Goal: Task Accomplishment & Management: Manage account settings

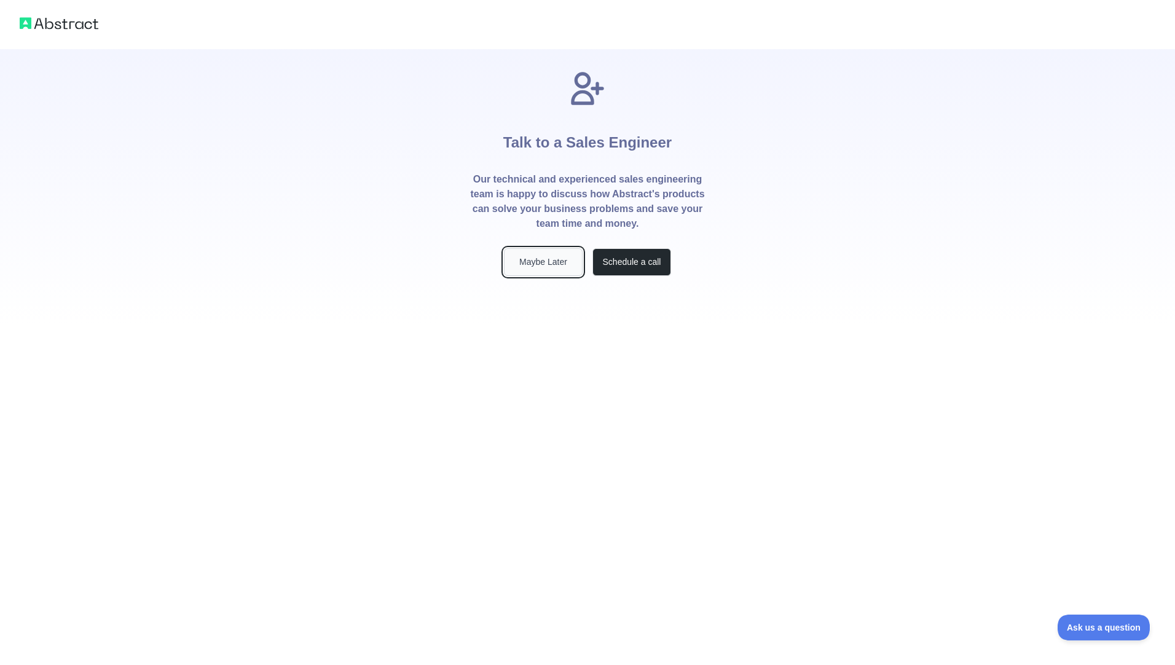
click at [550, 266] on button "Maybe Later" at bounding box center [543, 262] width 79 height 28
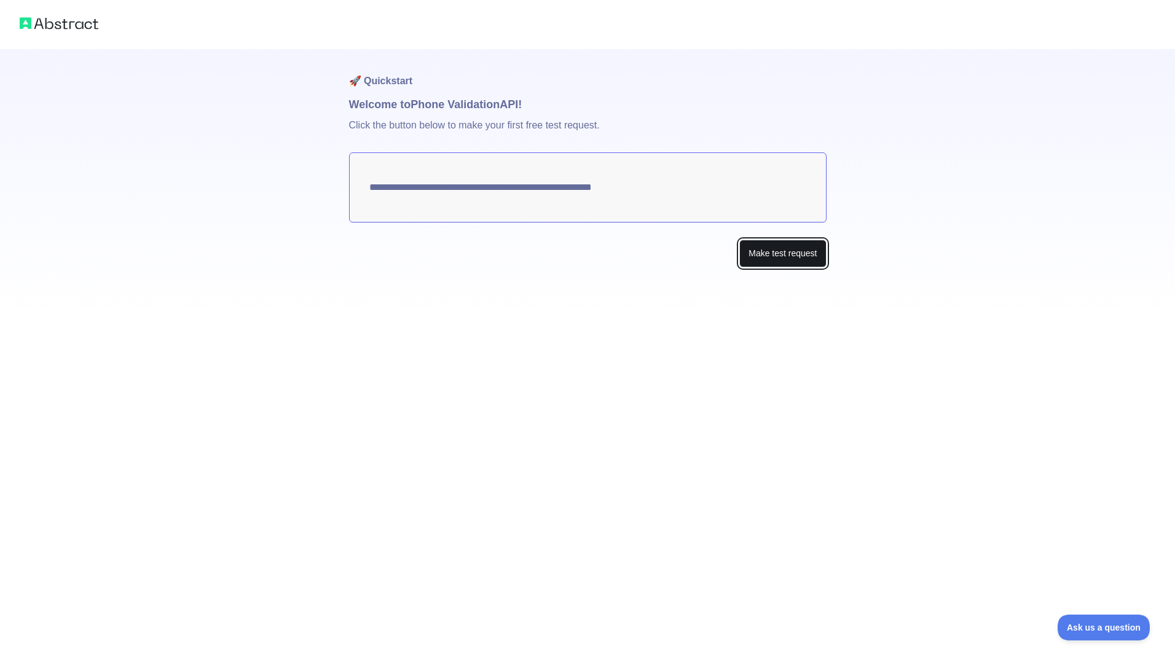
click at [750, 258] on button "Make test request" at bounding box center [782, 254] width 87 height 28
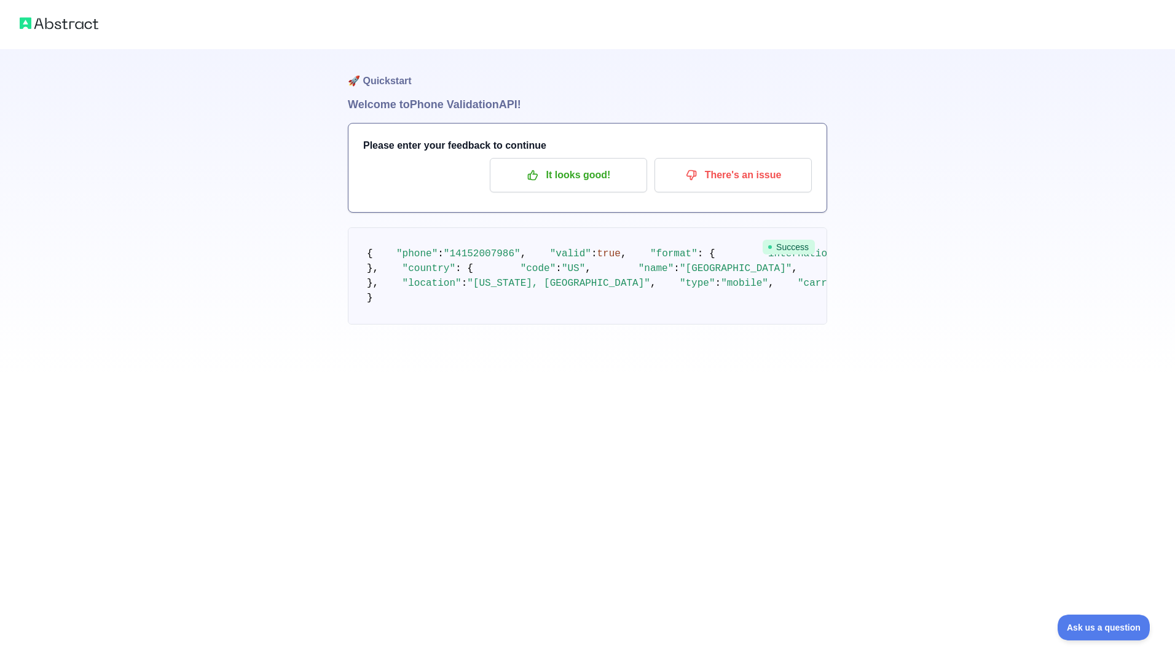
click at [67, 16] on img at bounding box center [59, 23] width 79 height 17
click at [552, 179] on p "It looks good!" at bounding box center [568, 175] width 139 height 21
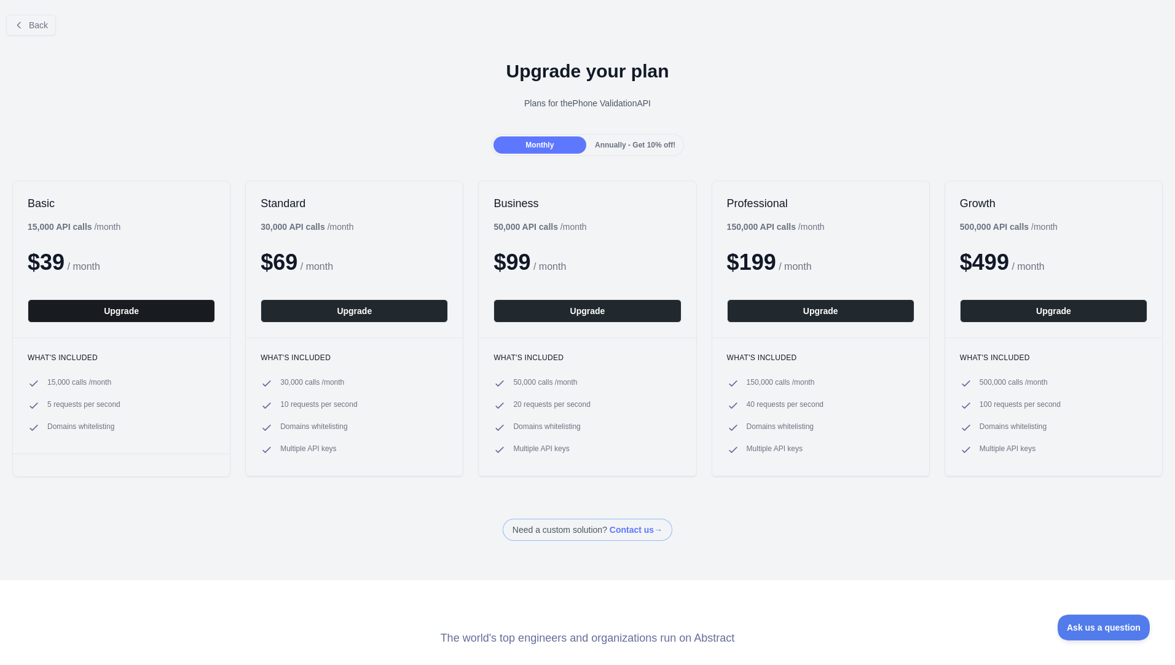
click at [150, 313] on button "Upgrade" at bounding box center [121, 310] width 187 height 23
click at [37, 37] on div "Back" at bounding box center [587, 25] width 1175 height 41
click at [37, 31] on button "Back" at bounding box center [31, 25] width 50 height 21
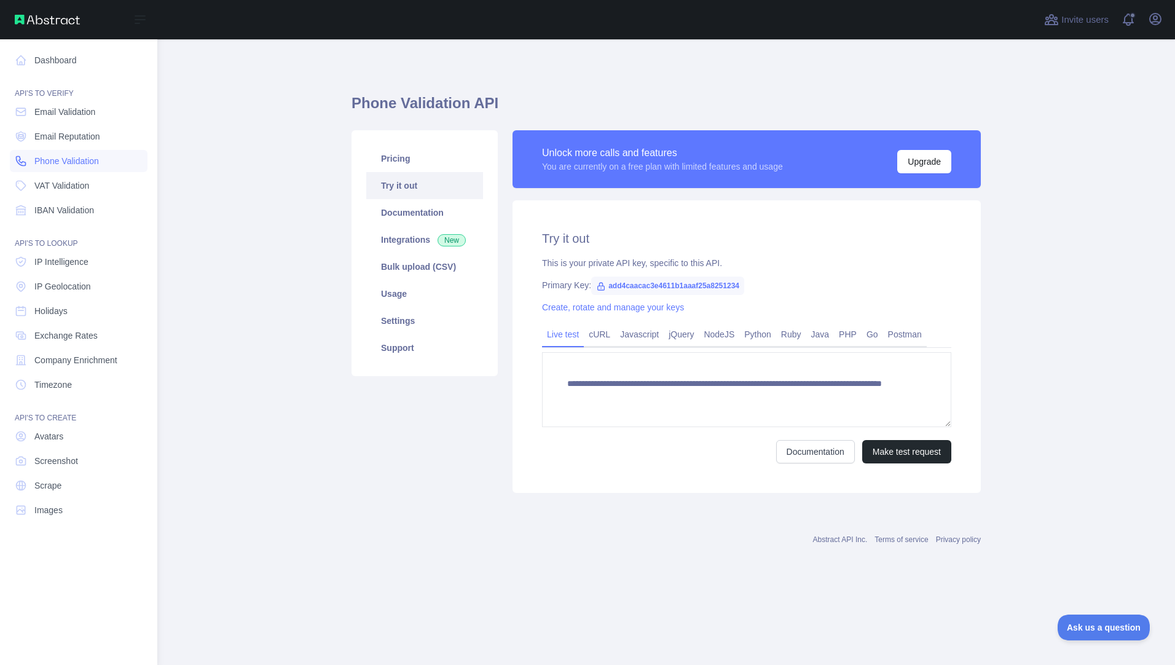
click at [85, 167] on link "Phone Validation" at bounding box center [79, 161] width 138 height 22
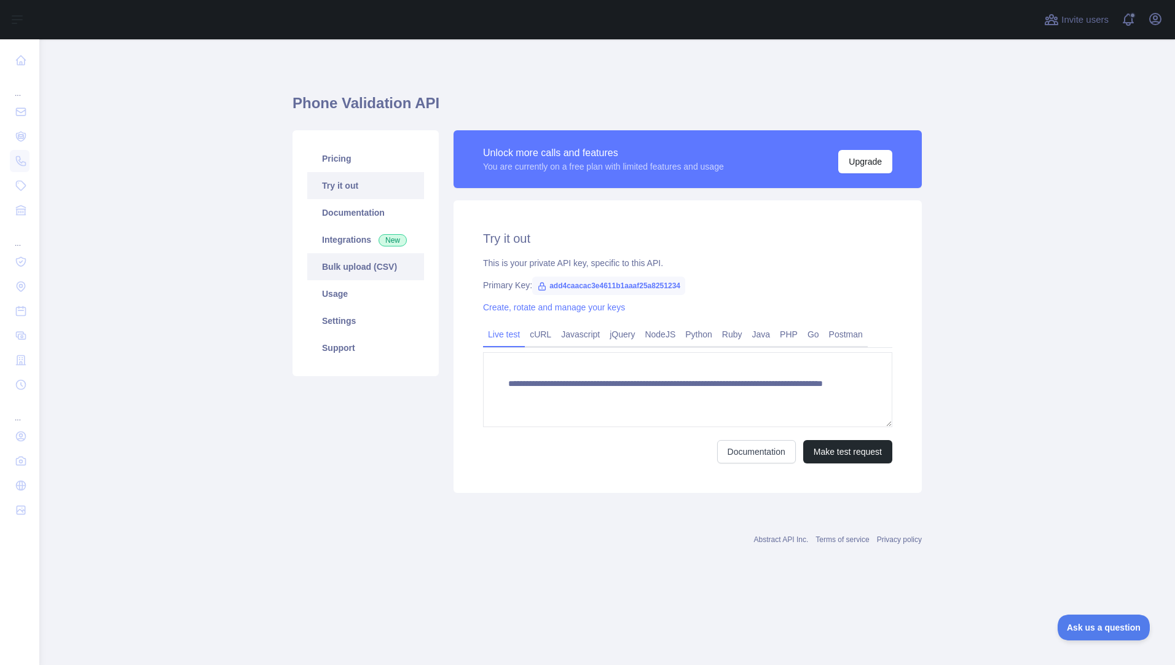
click at [361, 267] on link "Bulk upload (CSV)" at bounding box center [365, 266] width 117 height 27
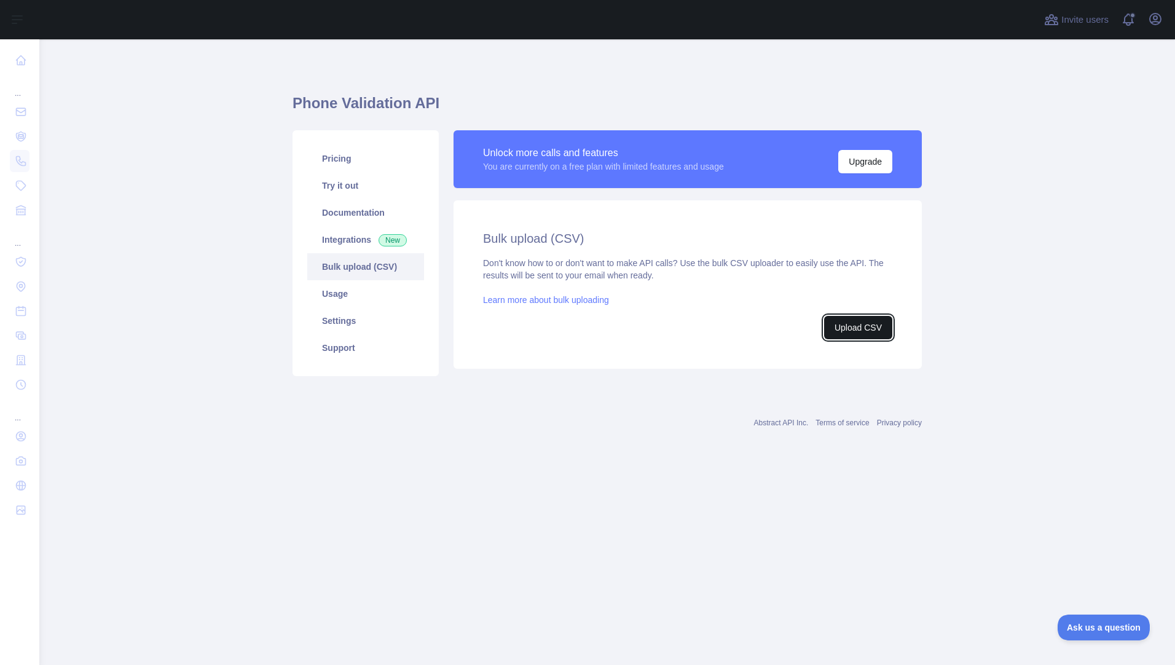
click at [839, 326] on button "Upload CSV" at bounding box center [858, 327] width 68 height 23
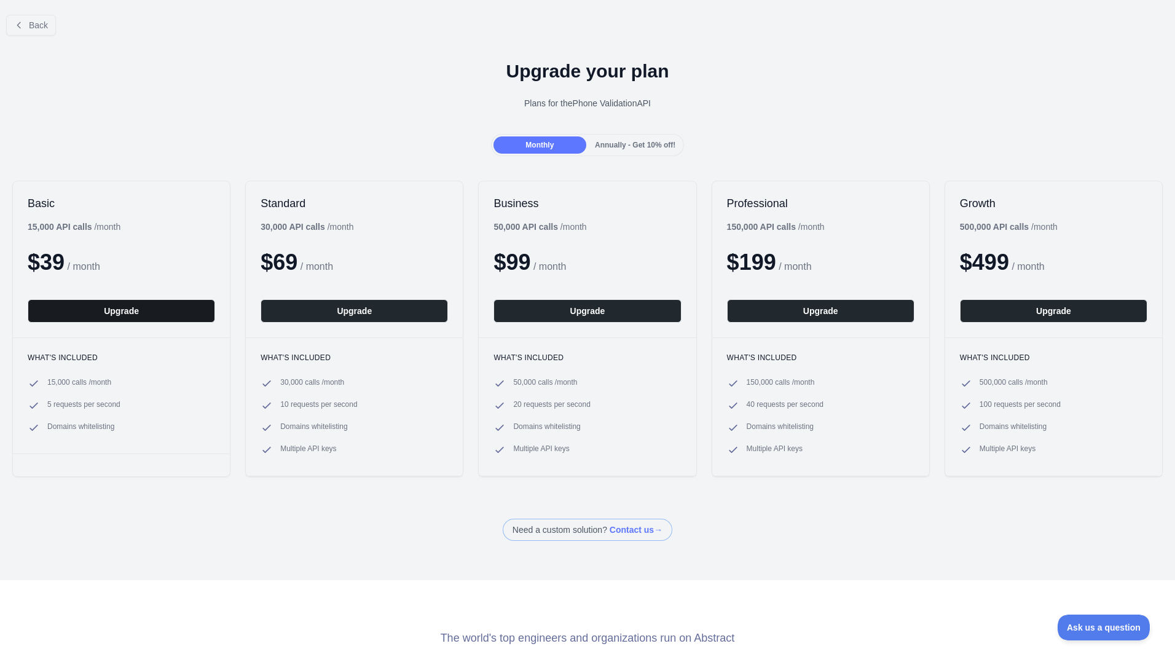
click at [94, 306] on button "Upgrade" at bounding box center [121, 310] width 187 height 23
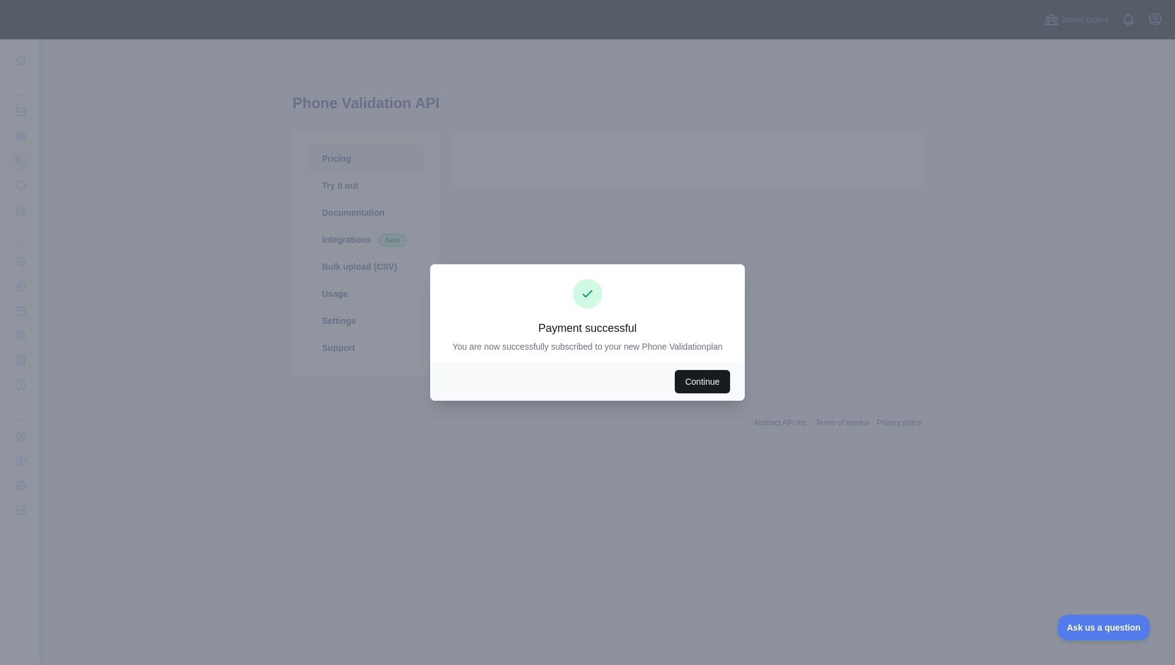
click at [691, 382] on button "Continue" at bounding box center [702, 381] width 55 height 23
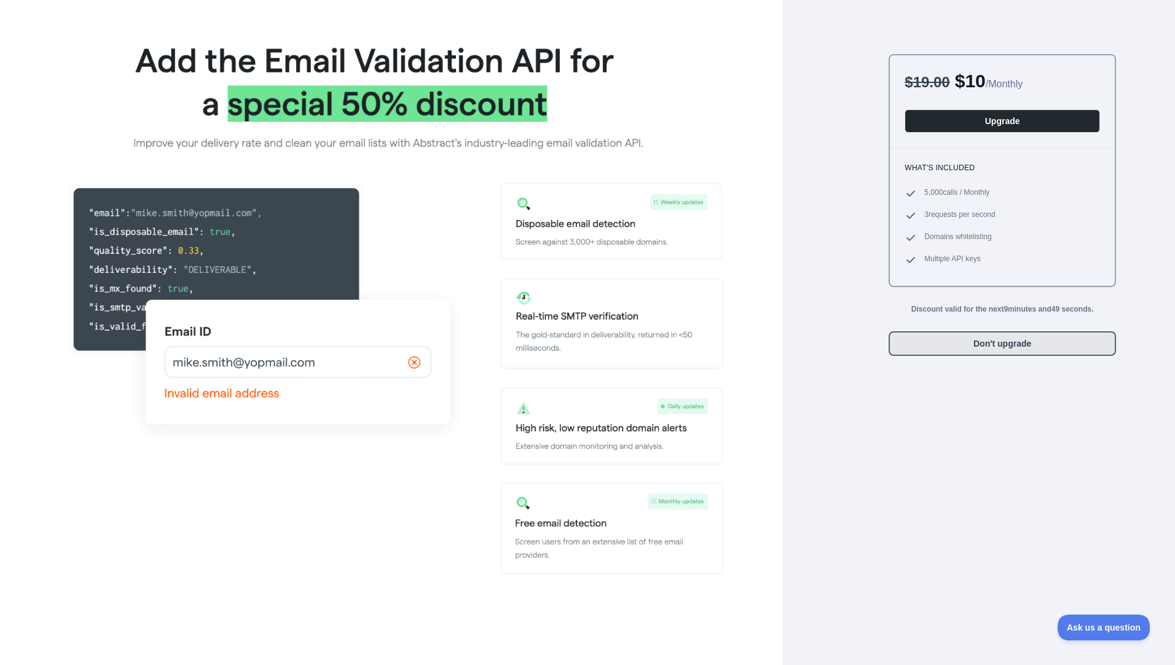
click at [1010, 343] on button "Don't upgrade" at bounding box center [1002, 343] width 227 height 25
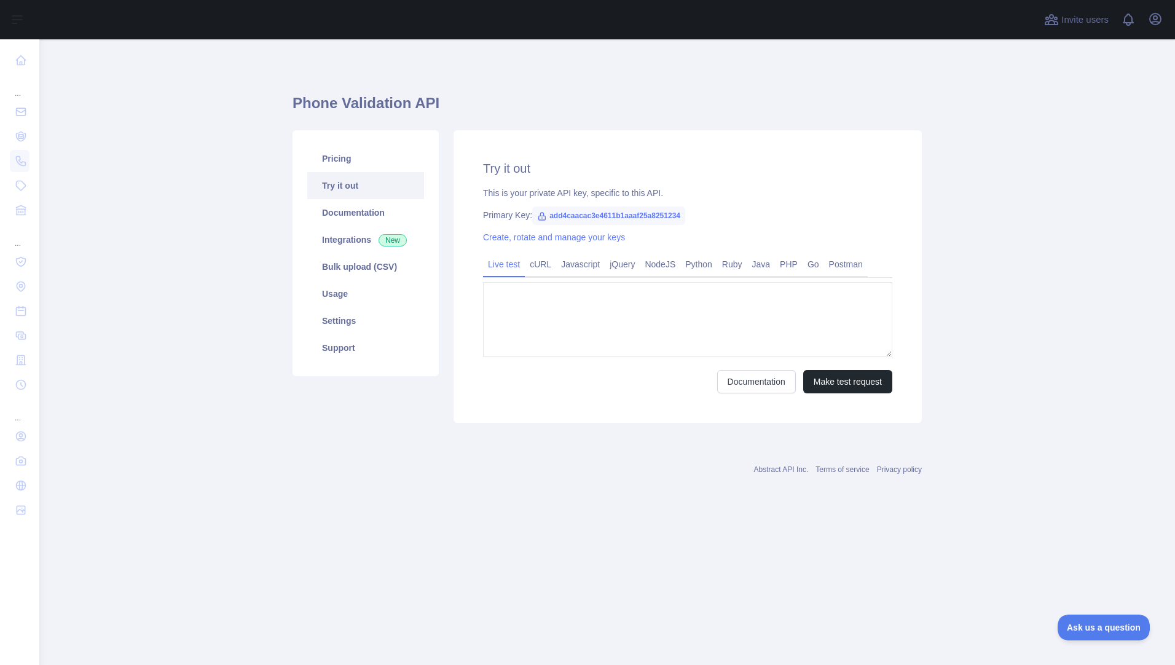
type textarea "**********"
click at [356, 261] on link "Bulk upload (CSV)" at bounding box center [365, 266] width 117 height 27
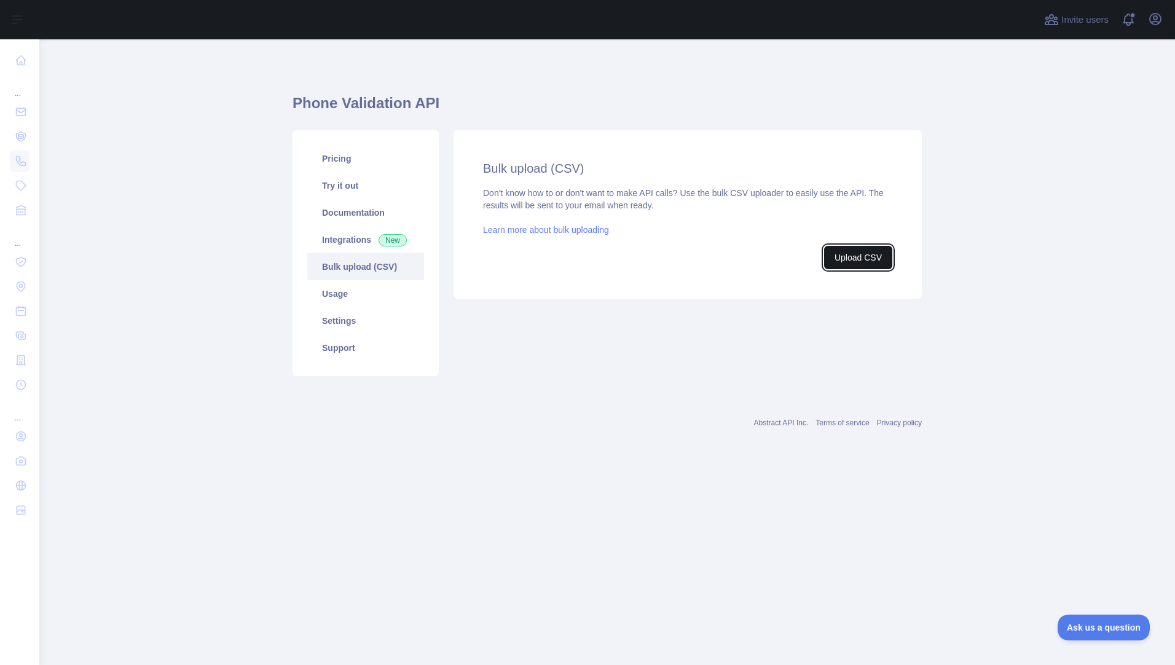
click at [884, 258] on button "Upload CSV" at bounding box center [858, 257] width 68 height 23
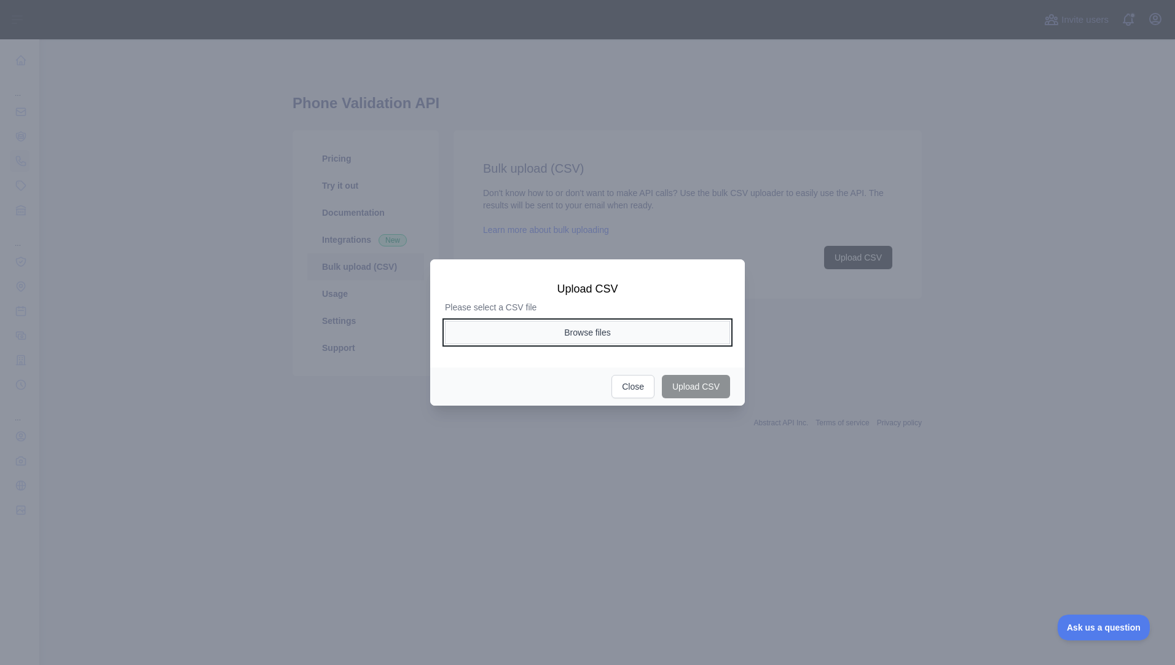
click at [461, 331] on button "Browse files" at bounding box center [587, 332] width 285 height 23
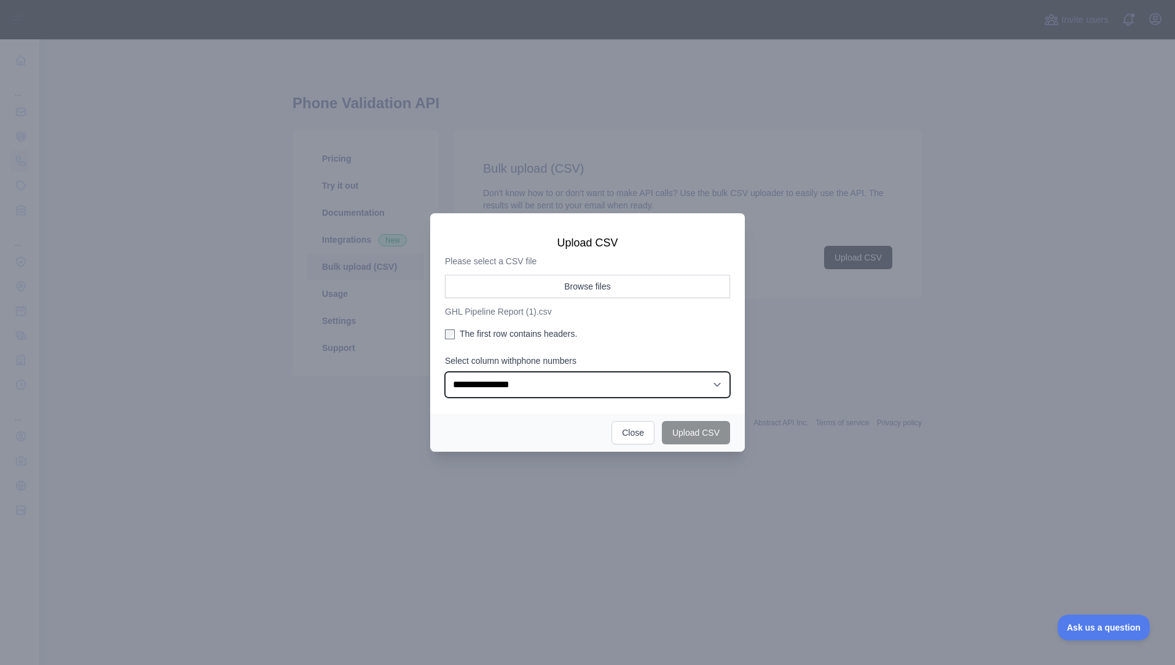
click at [632, 388] on select "**********" at bounding box center [587, 385] width 285 height 26
click at [605, 378] on select "**********" at bounding box center [587, 385] width 285 height 26
select select "*"
click at [445, 372] on select "**********" at bounding box center [587, 385] width 285 height 26
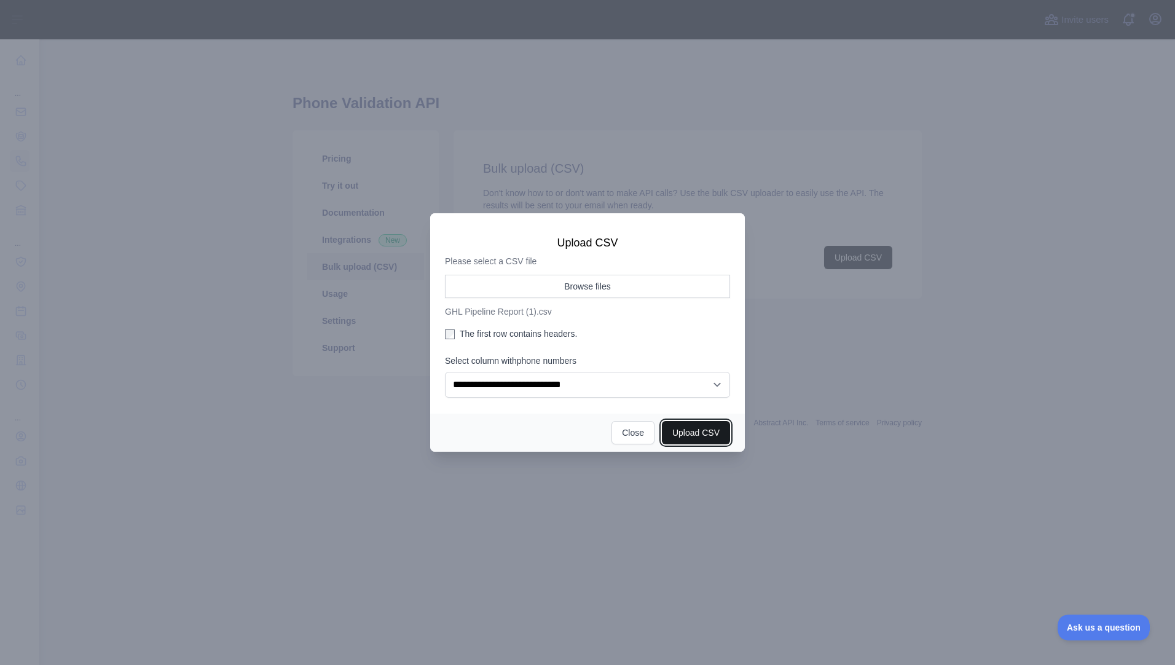
click at [705, 431] on button "Upload CSV" at bounding box center [696, 432] width 68 height 23
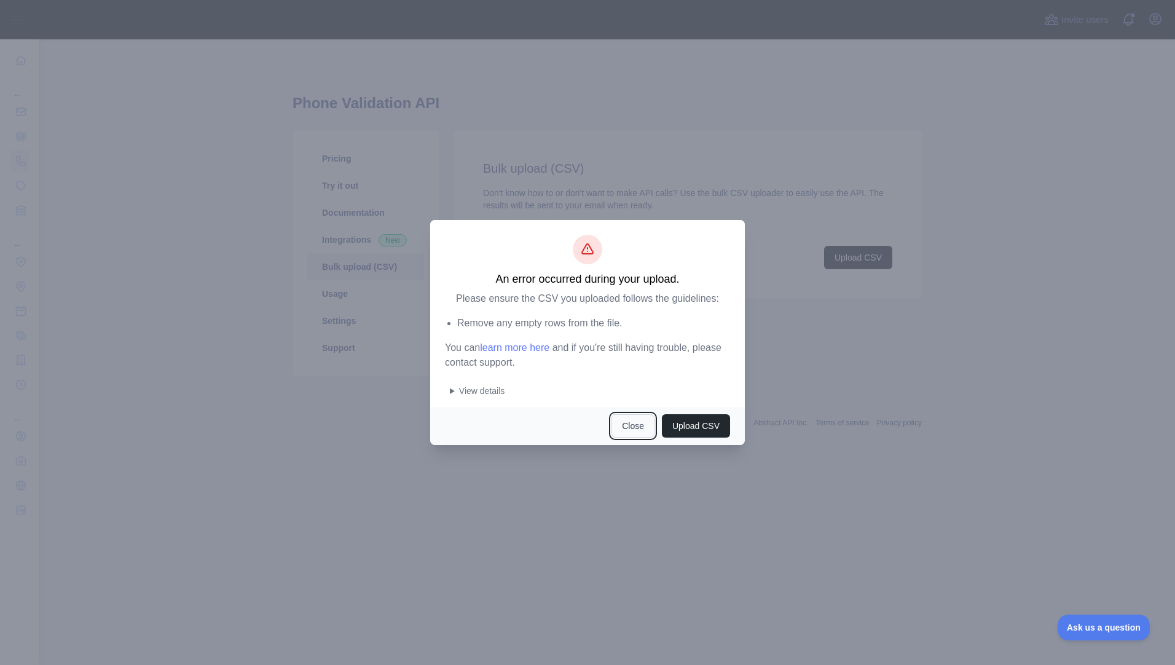
click at [639, 428] on button "Close" at bounding box center [632, 425] width 43 height 23
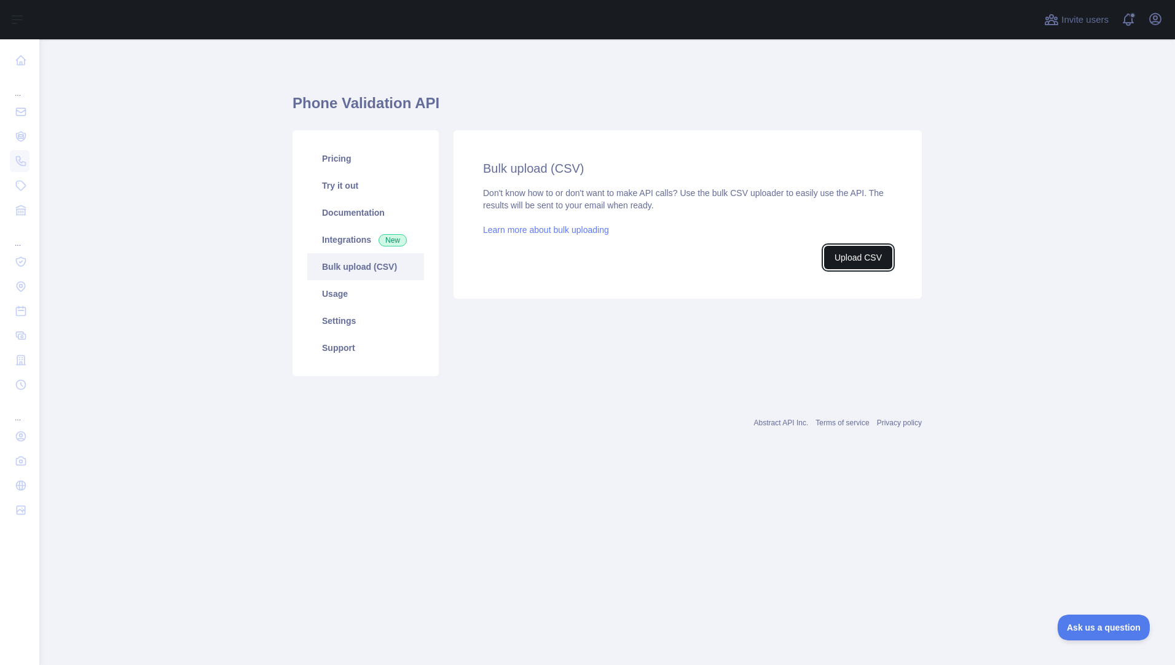
click at [881, 249] on button "Upload CSV" at bounding box center [858, 257] width 68 height 23
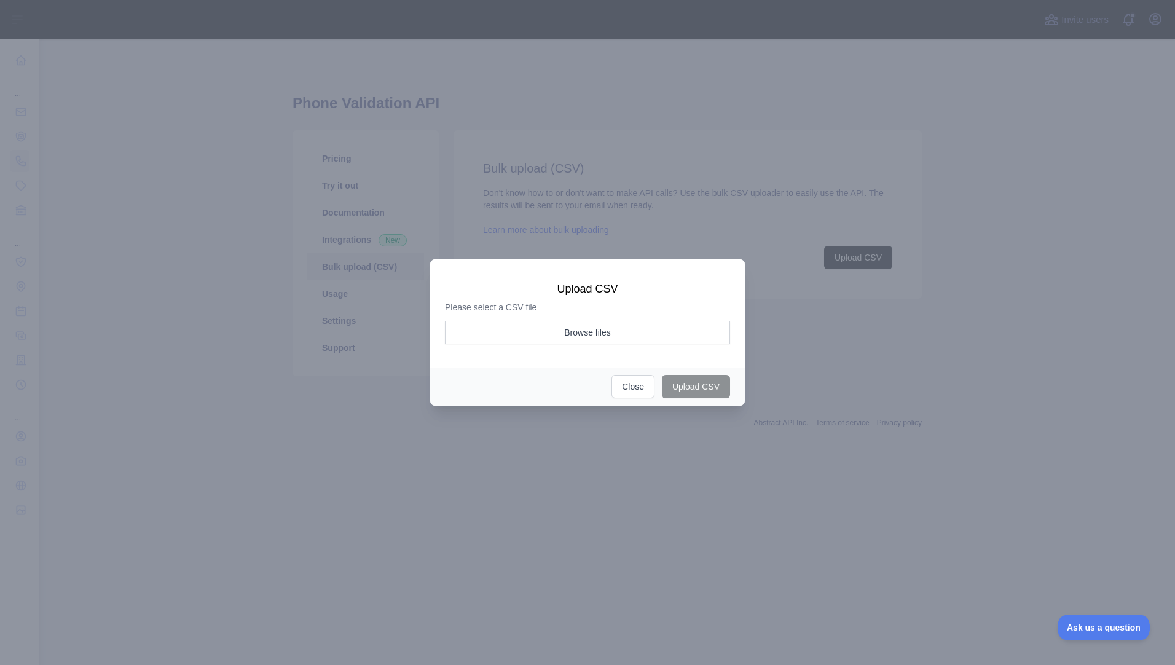
click at [600, 345] on aside "Browse files" at bounding box center [587, 336] width 285 height 31
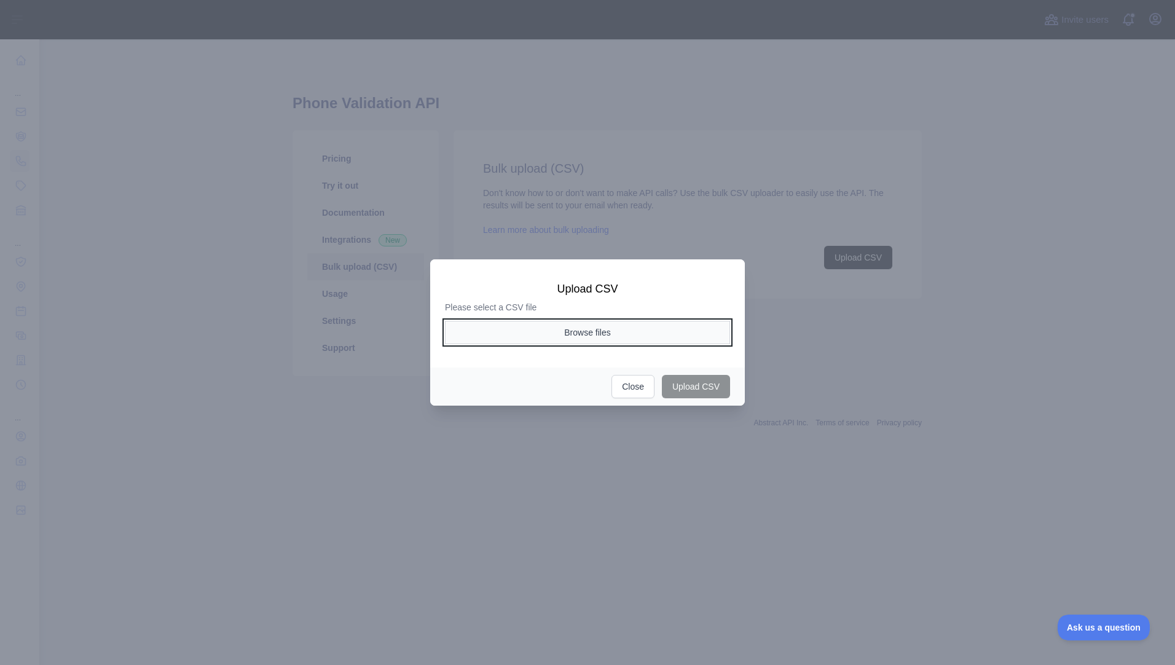
click at [599, 337] on button "Browse files" at bounding box center [587, 332] width 285 height 23
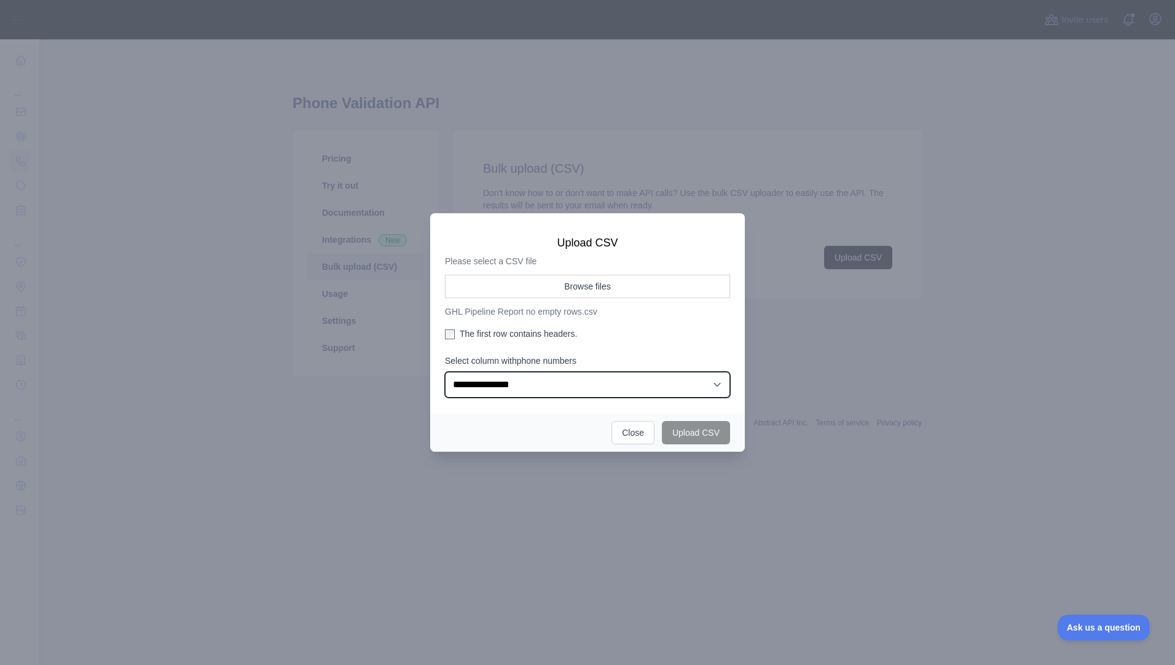
click at [551, 387] on select "**********" at bounding box center [587, 385] width 285 height 26
click at [445, 372] on select "**********" at bounding box center [587, 385] width 285 height 26
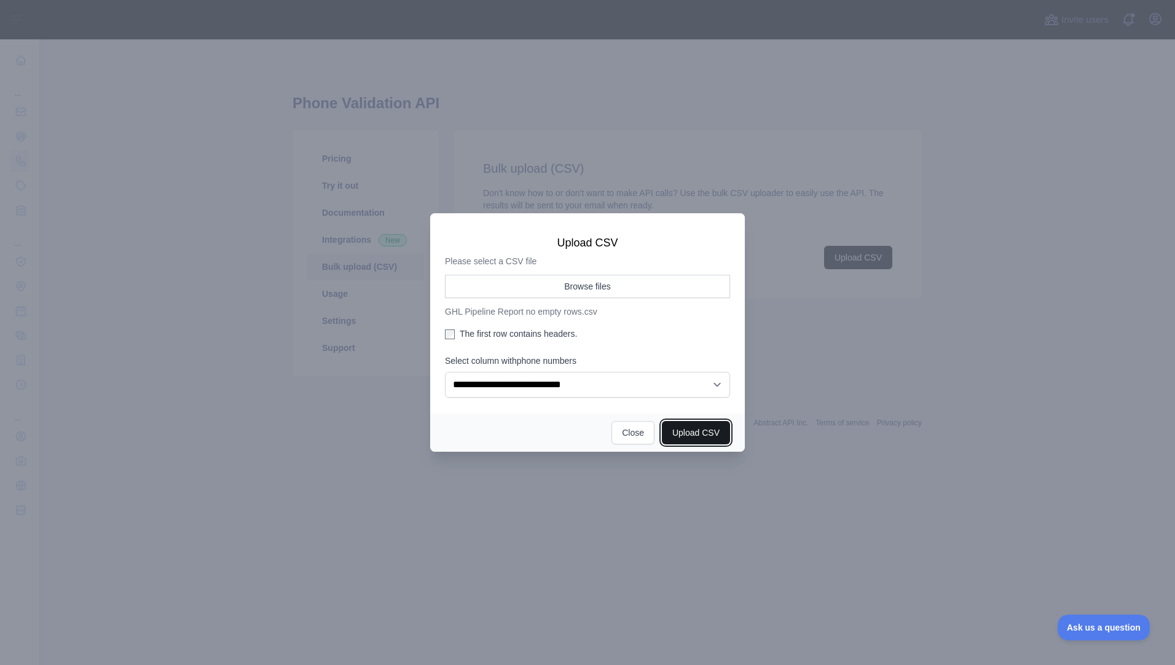
click at [694, 423] on button "Upload CSV" at bounding box center [696, 432] width 68 height 23
select select "**"
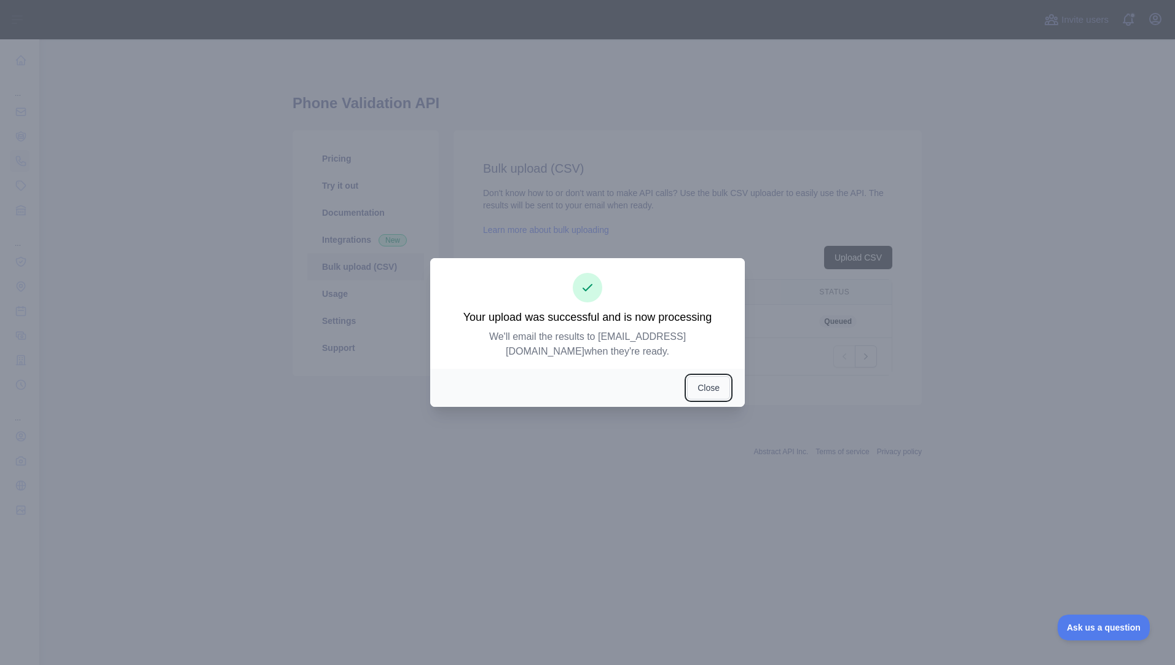
click at [707, 382] on button "Close" at bounding box center [708, 387] width 43 height 23
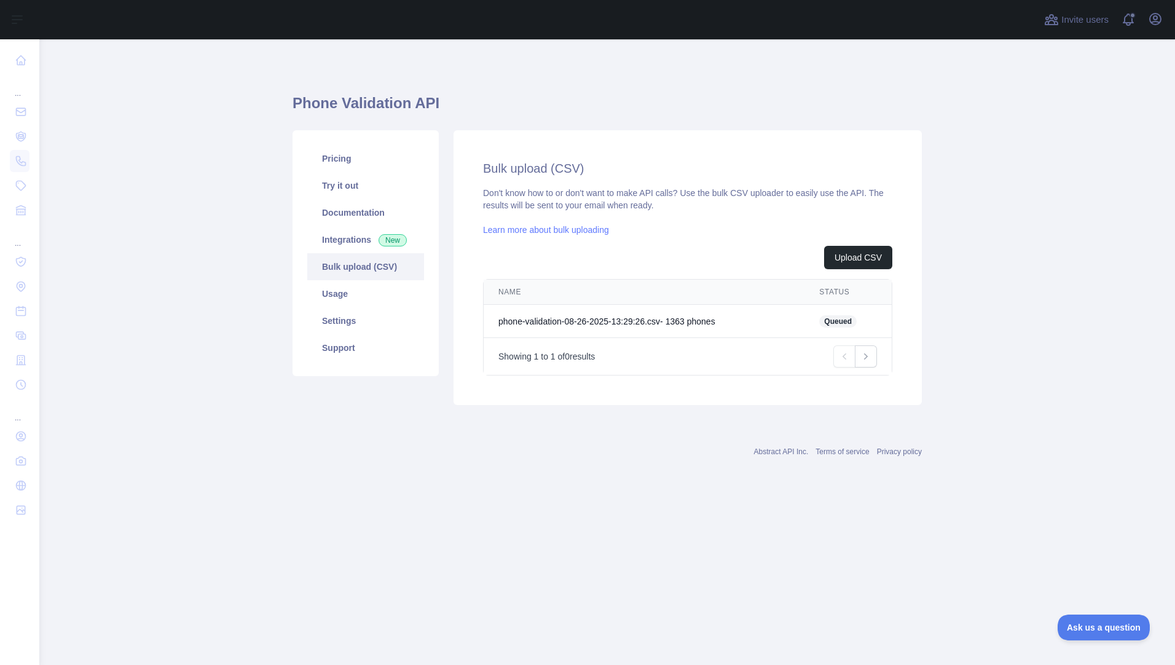
click at [535, 452] on div "Abstract API Inc. Terms of service Privacy policy" at bounding box center [607, 452] width 629 height 10
click at [838, 318] on link "Download" at bounding box center [830, 321] width 38 height 10
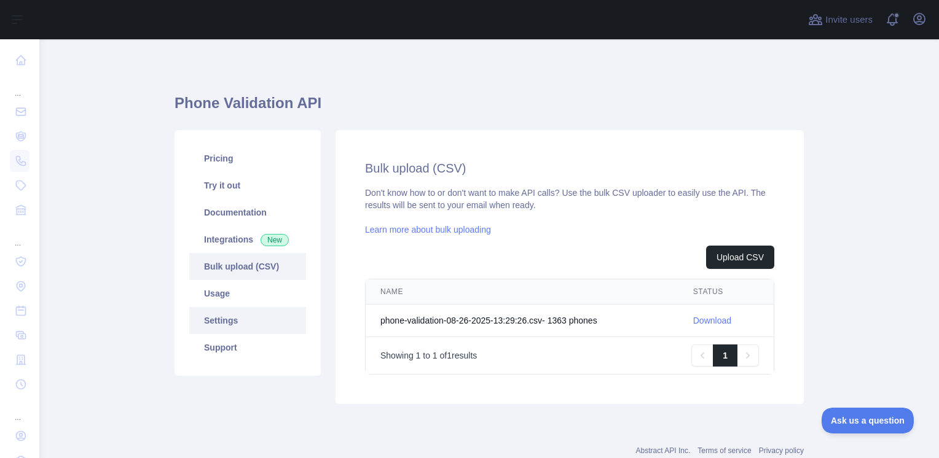
click at [231, 329] on link "Settings" at bounding box center [247, 320] width 117 height 27
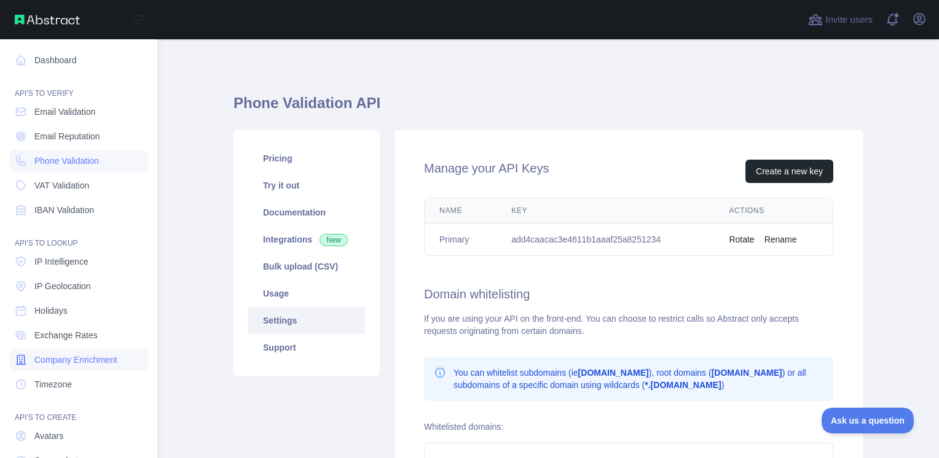
click at [95, 363] on span "Company Enrichment" at bounding box center [75, 360] width 83 height 12
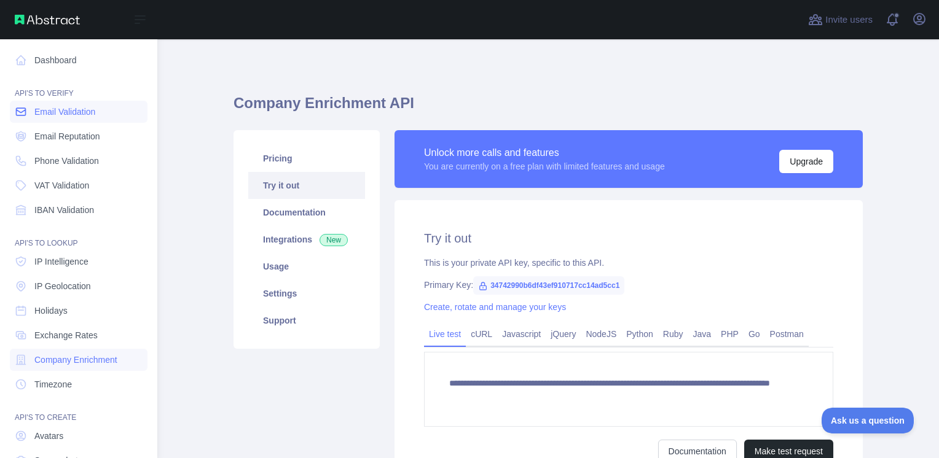
click at [81, 115] on span "Email Validation" at bounding box center [64, 112] width 61 height 12
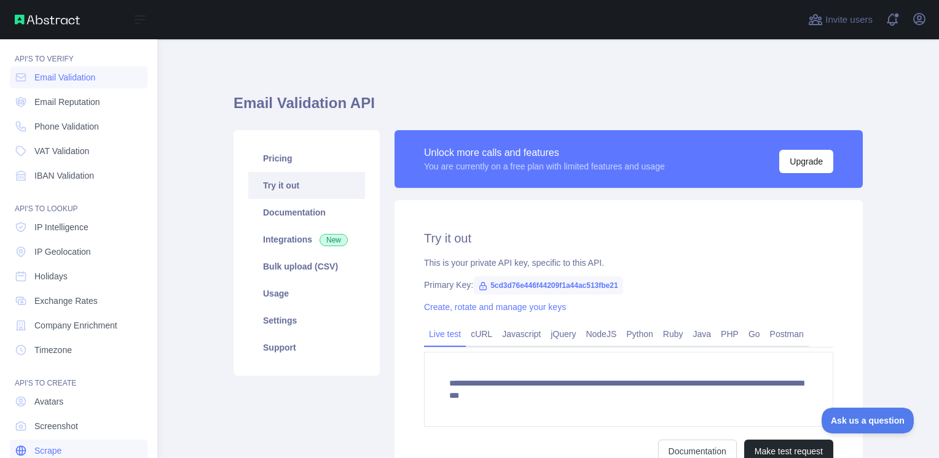
scroll to position [82, 0]
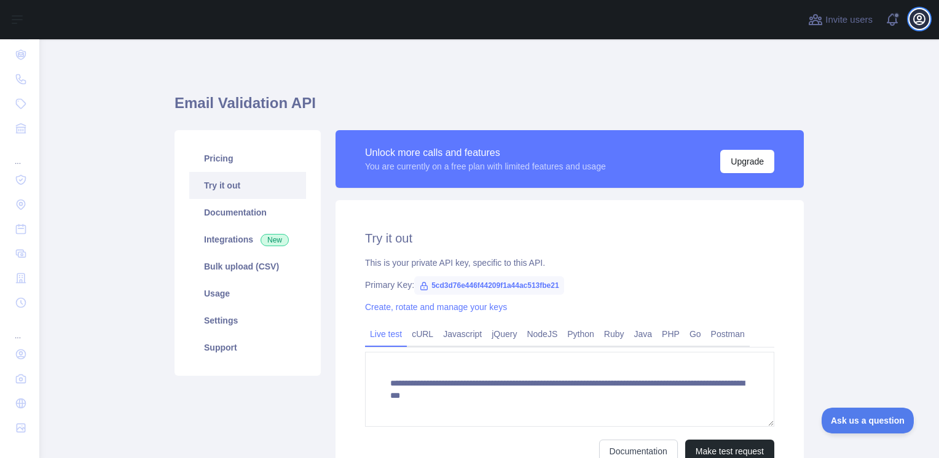
click at [928, 16] on button "Open user menu" at bounding box center [919, 19] width 20 height 20
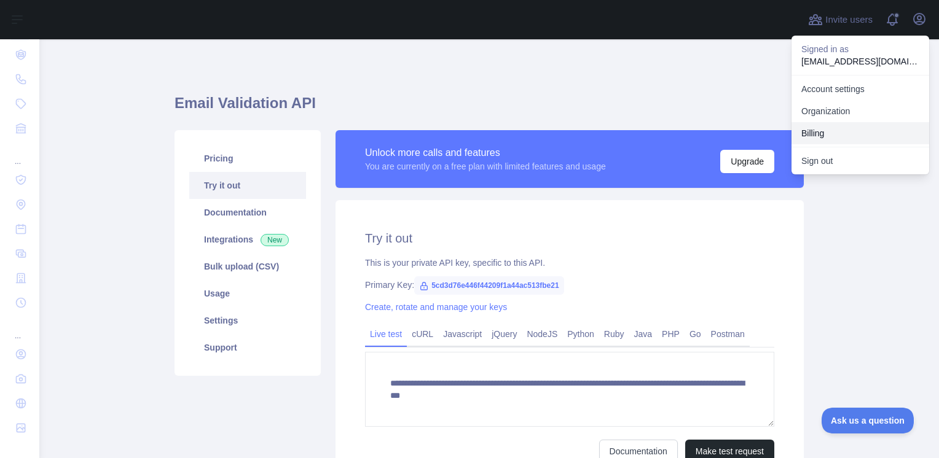
click at [828, 132] on button "Billing" at bounding box center [860, 133] width 138 height 22
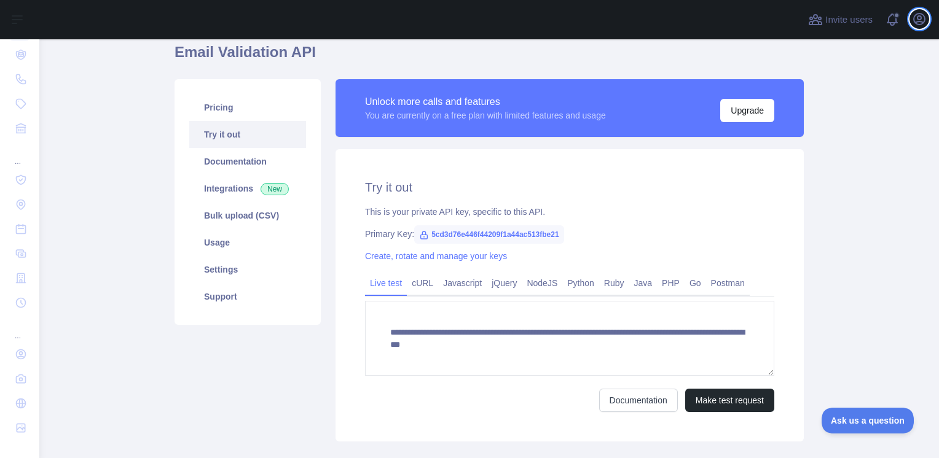
scroll to position [124, 0]
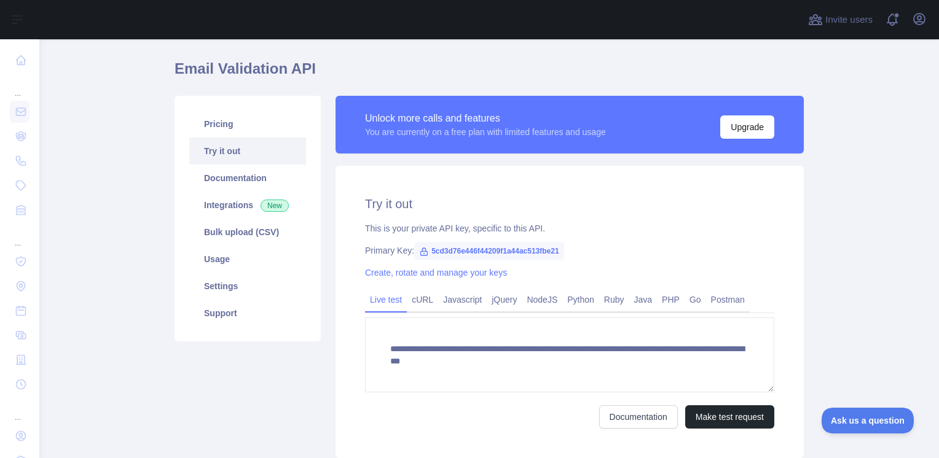
scroll to position [124, 0]
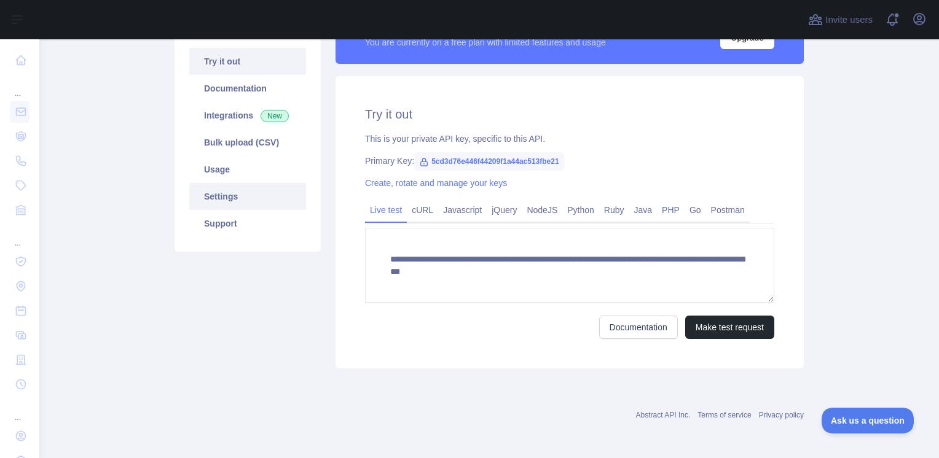
click at [224, 195] on link "Settings" at bounding box center [247, 196] width 117 height 27
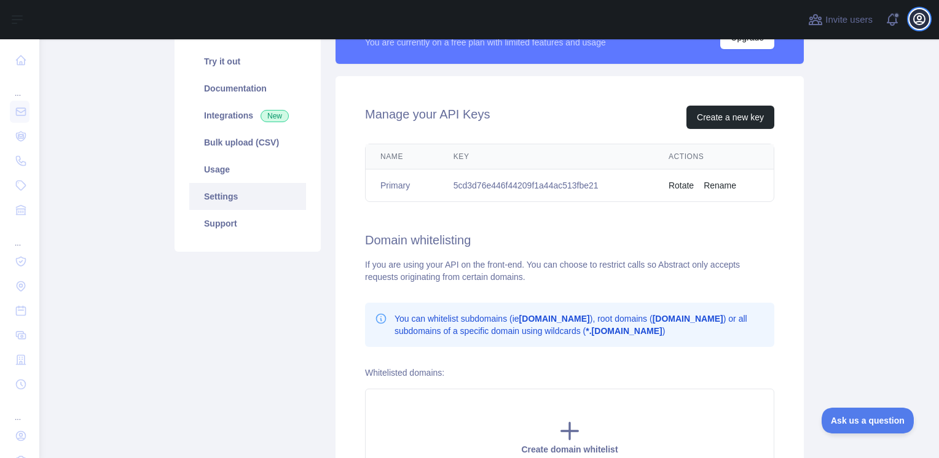
click at [911, 20] on button "Open user menu" at bounding box center [919, 19] width 20 height 20
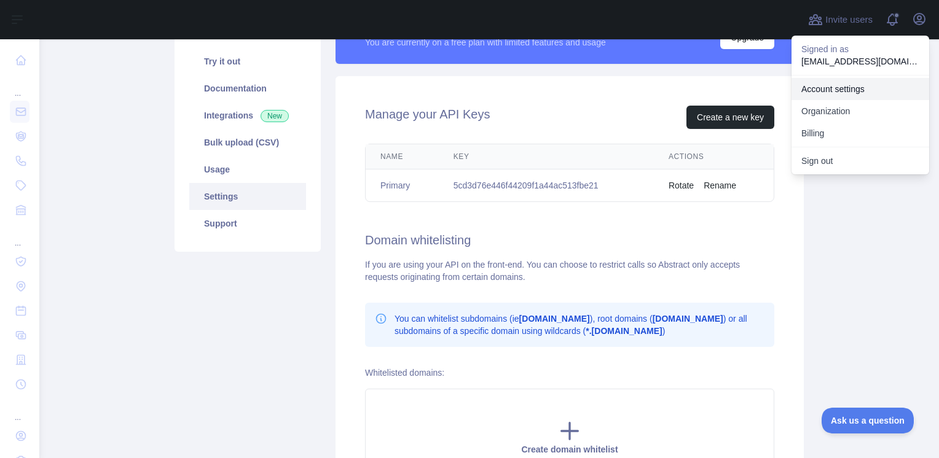
click at [863, 92] on link "Account settings" at bounding box center [860, 89] width 138 height 22
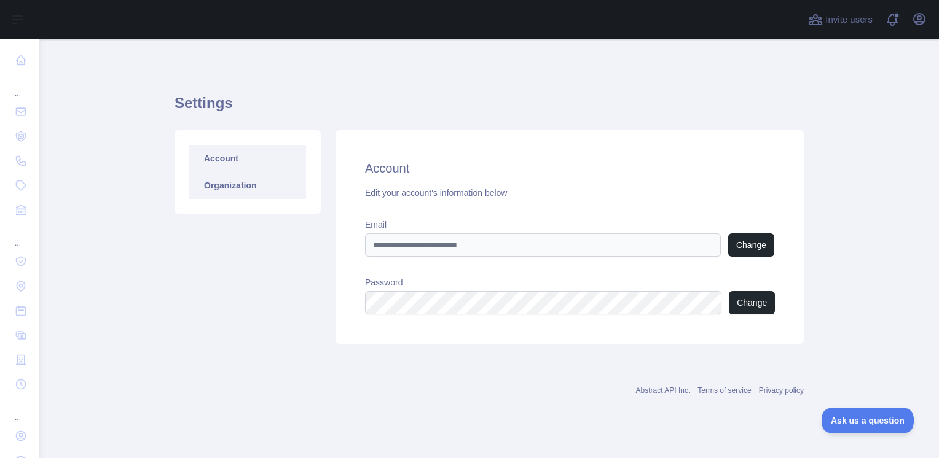
click at [273, 184] on link "Organization" at bounding box center [247, 185] width 117 height 27
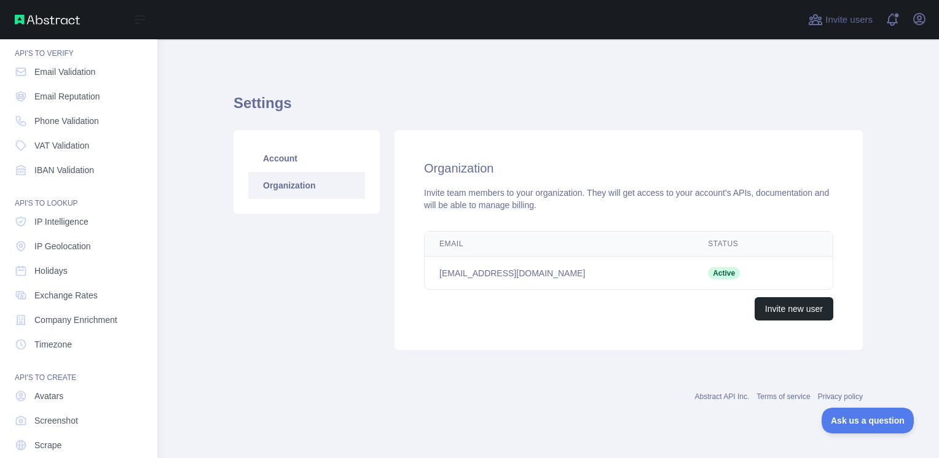
scroll to position [82, 0]
